Goal: Transaction & Acquisition: Purchase product/service

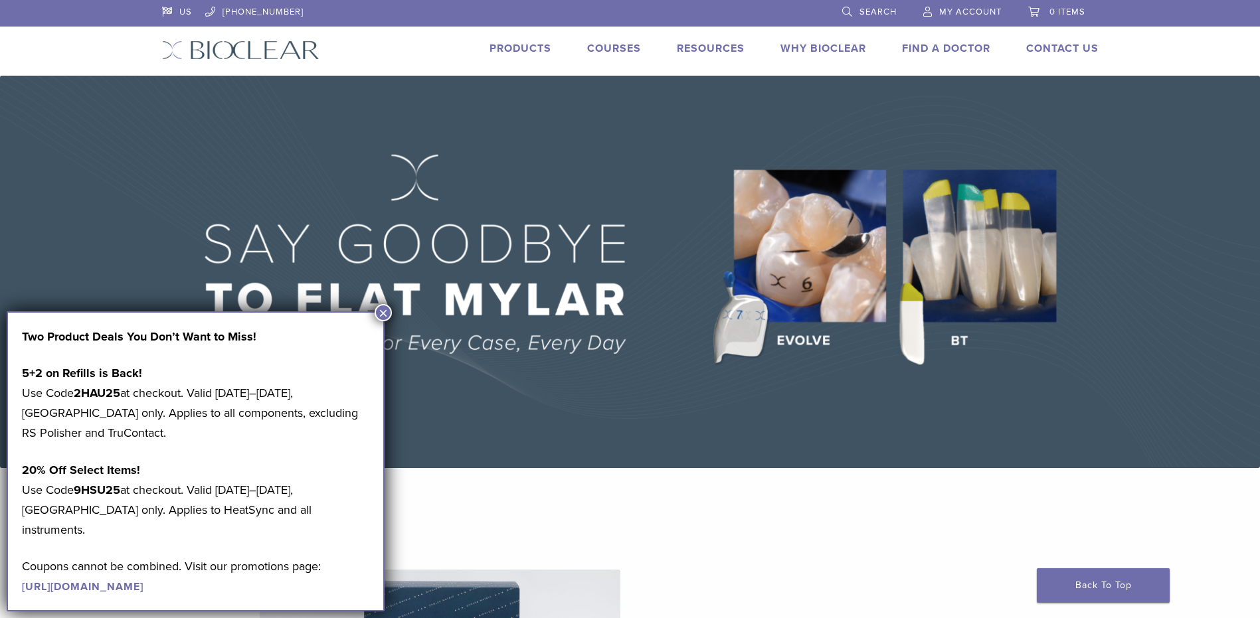
click at [533, 48] on link "Products" at bounding box center [520, 48] width 62 height 13
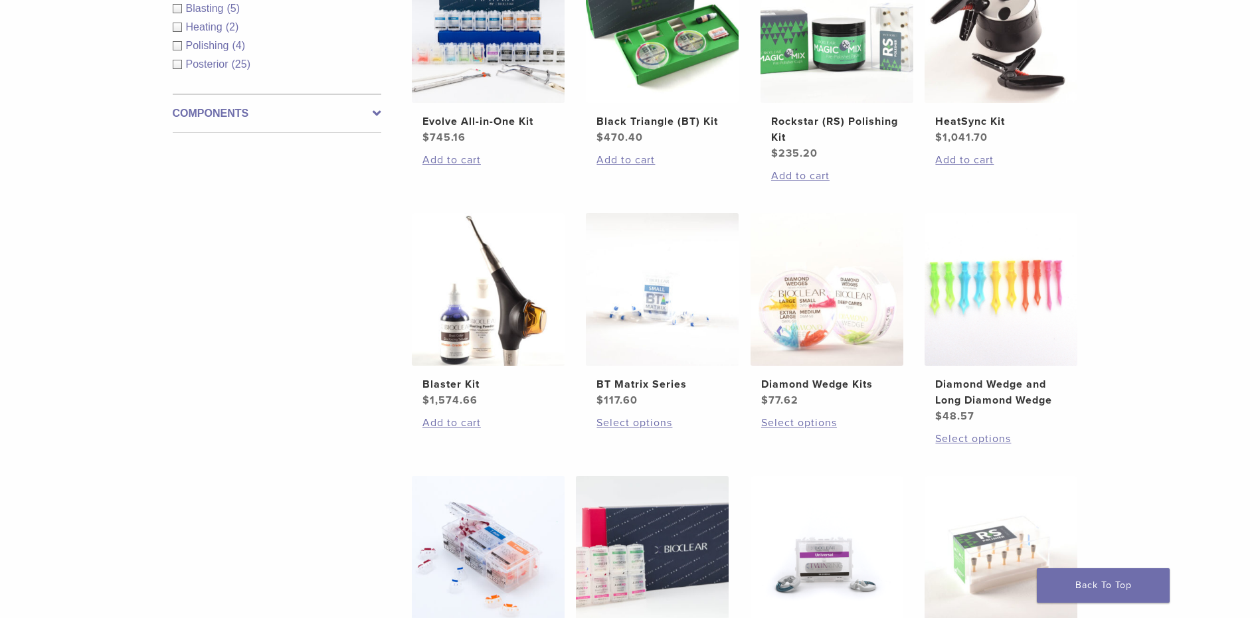
scroll to position [399, 0]
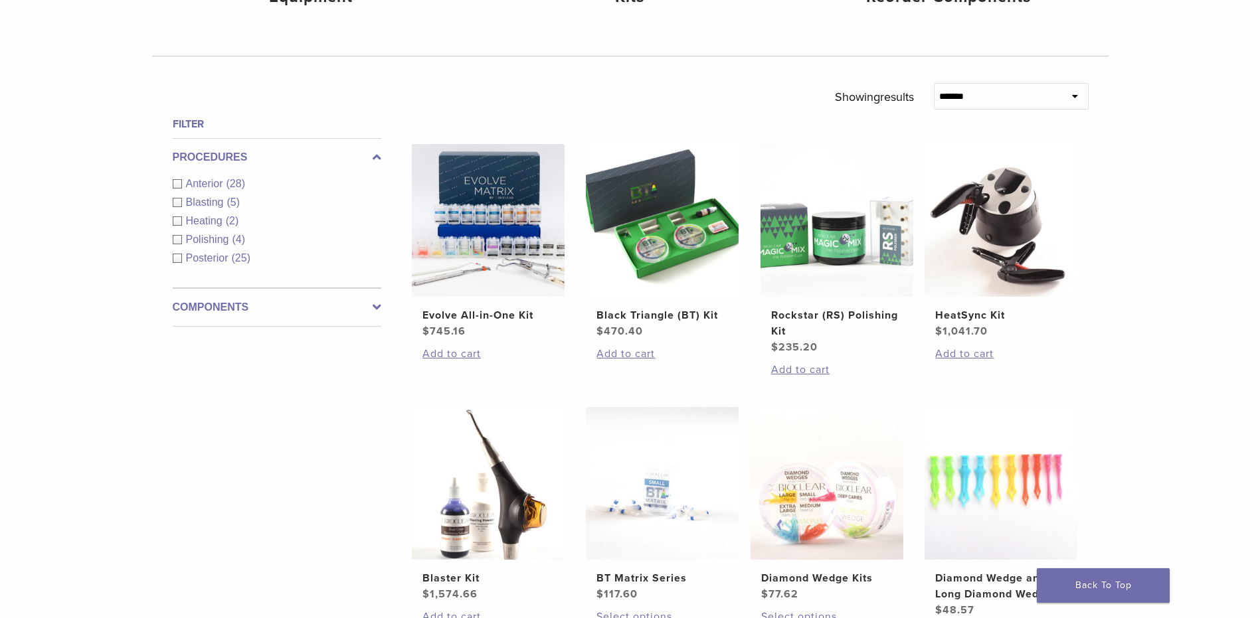
click at [178, 182] on div "Anterior (28)" at bounding box center [277, 184] width 209 height 16
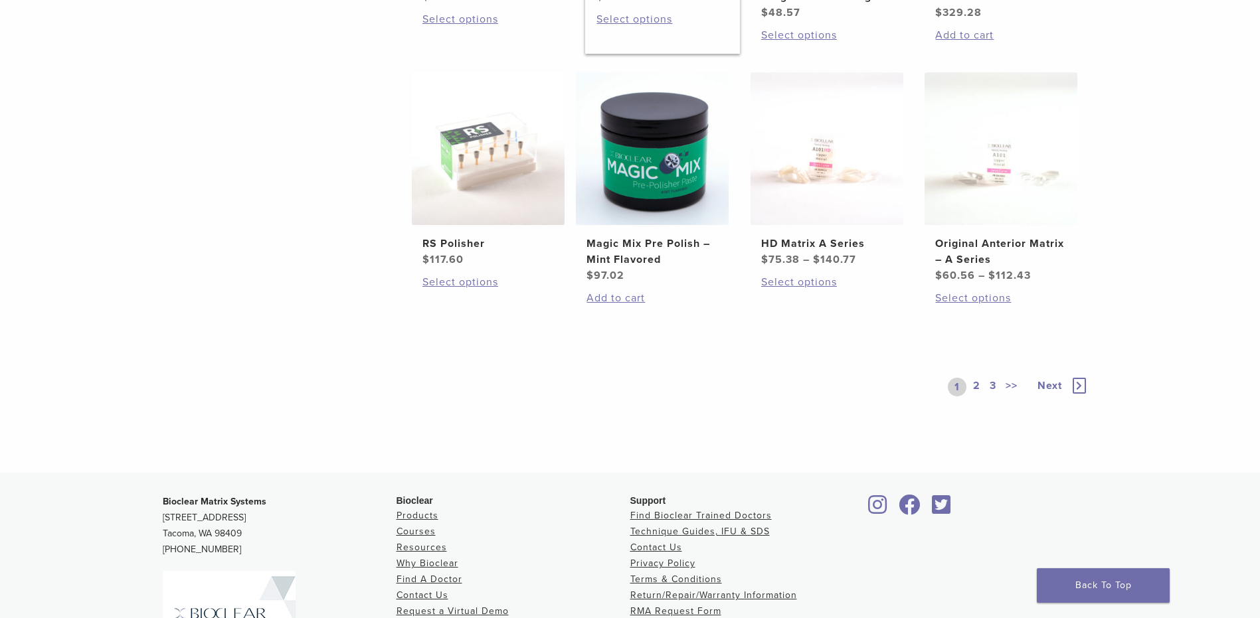
scroll to position [1063, 0]
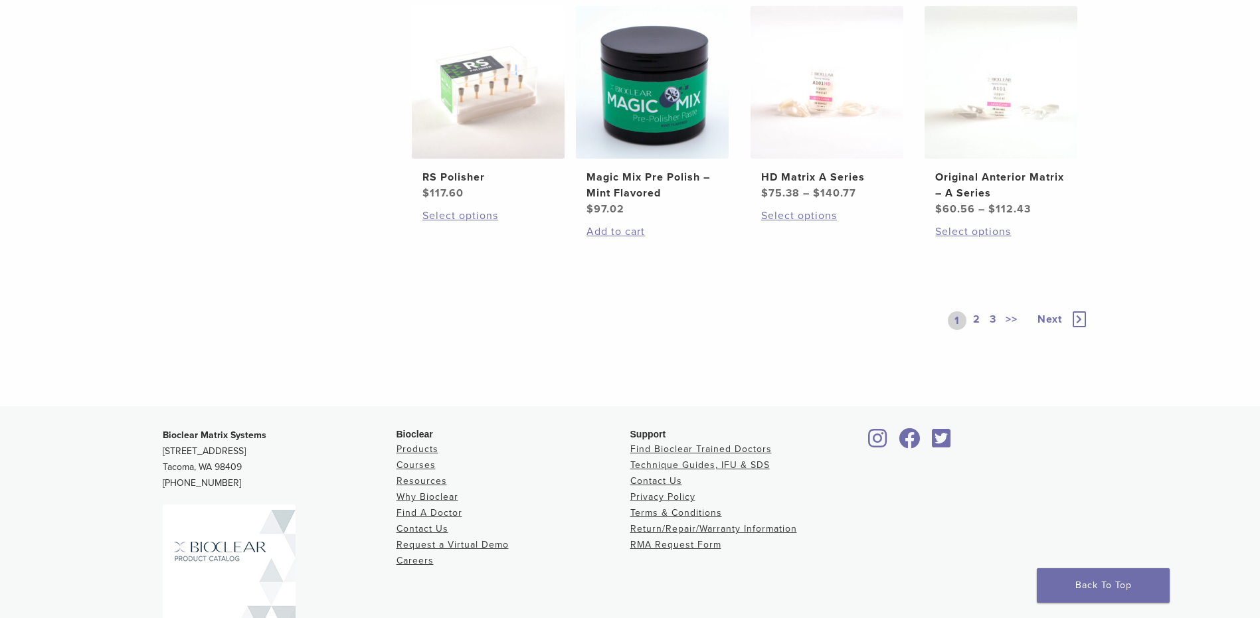
click at [975, 321] on link "2" at bounding box center [976, 320] width 13 height 19
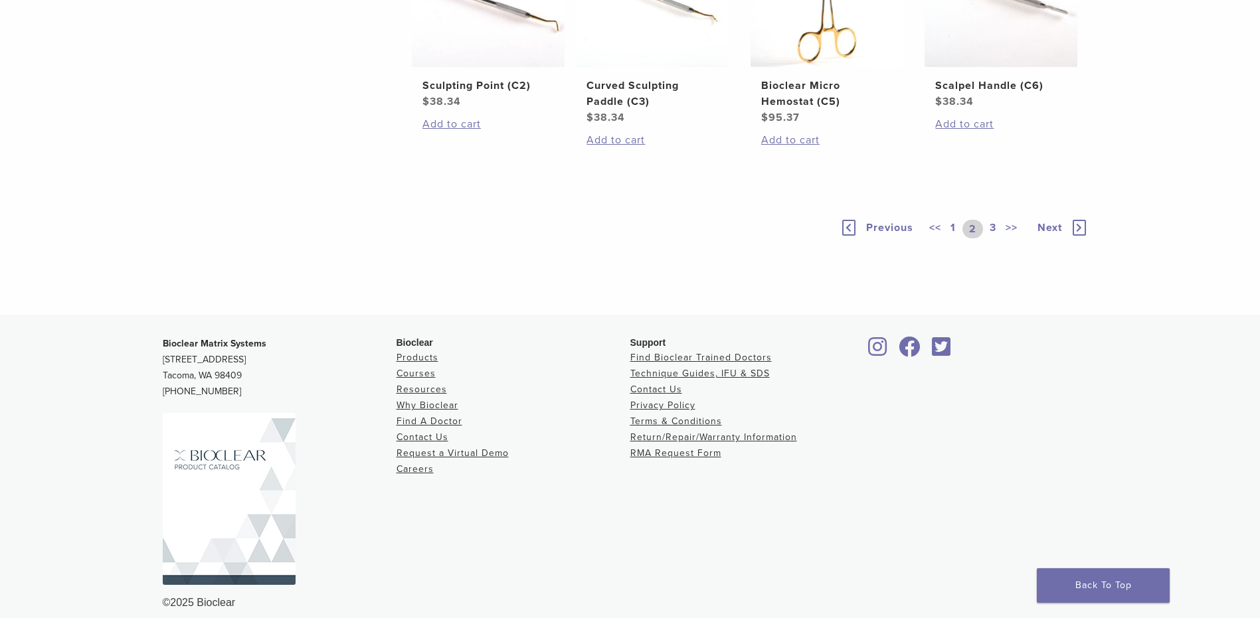
scroll to position [996, 0]
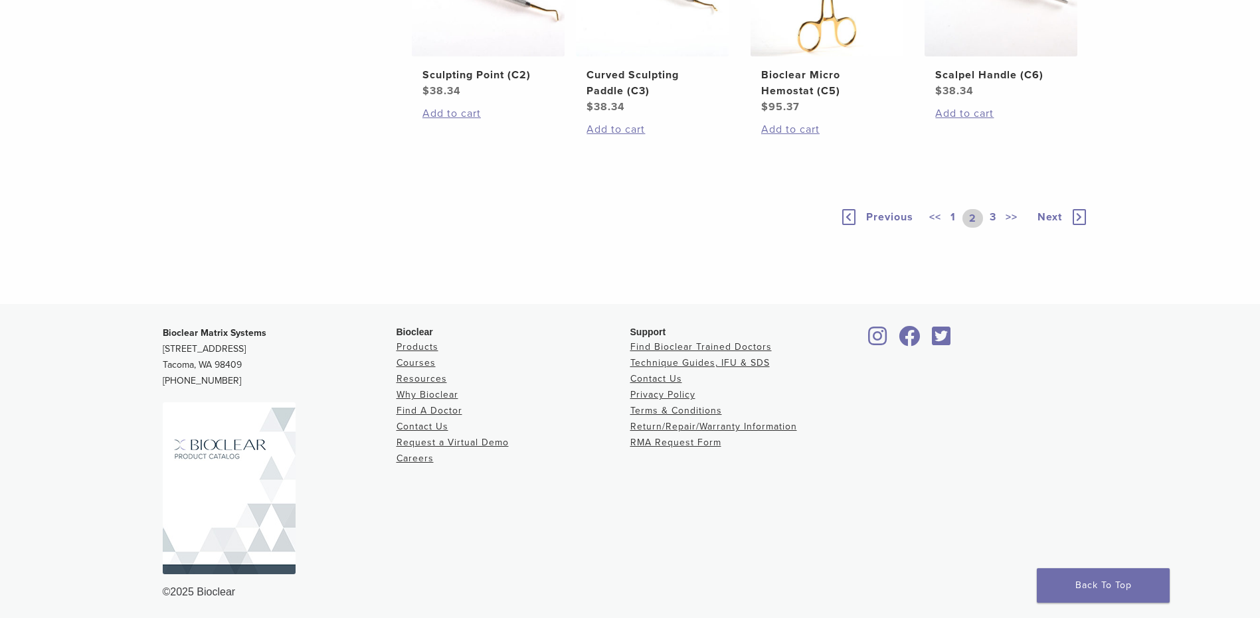
click at [988, 228] on link "3" at bounding box center [993, 218] width 12 height 19
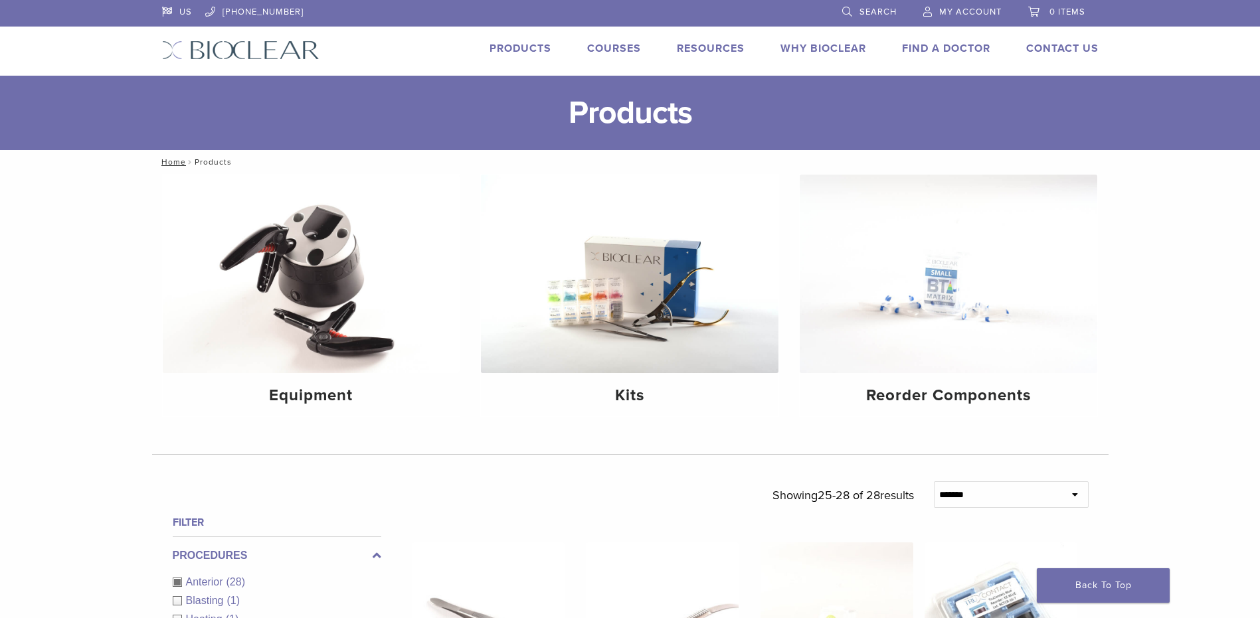
click at [878, 17] on link "Search" at bounding box center [869, 10] width 54 height 20
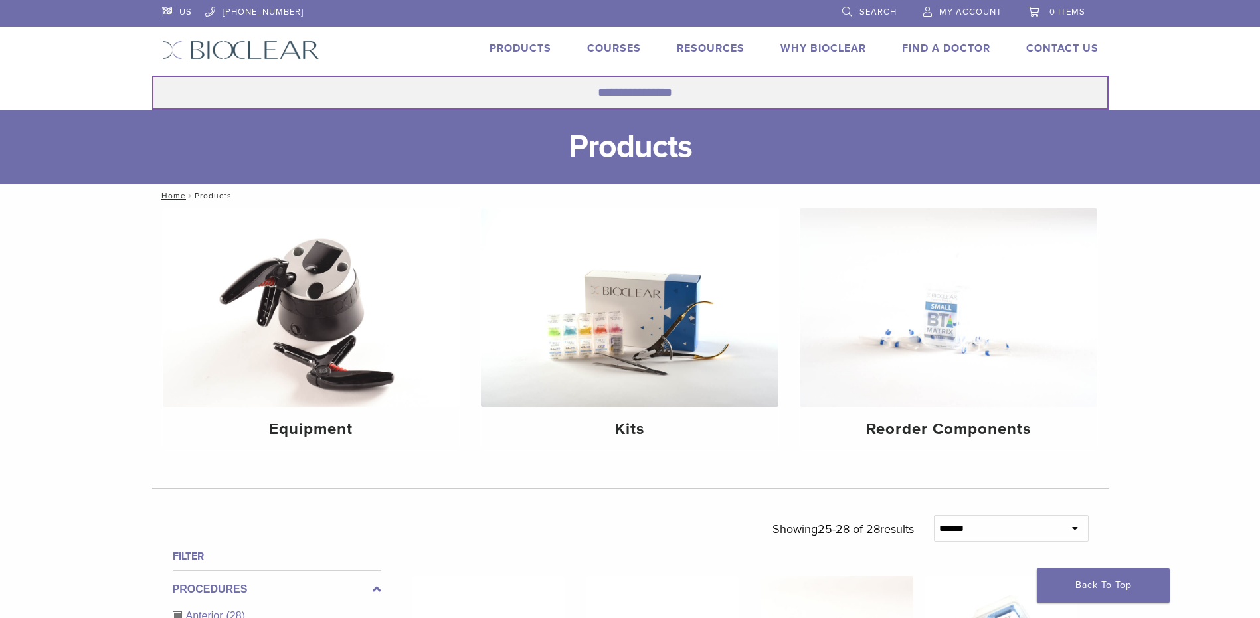
click at [683, 98] on input "Search for:" at bounding box center [630, 93] width 956 height 34
type input "******"
click at [151, 75] on button "Search" at bounding box center [151, 75] width 1 height 1
